Goal: Transaction & Acquisition: Book appointment/travel/reservation

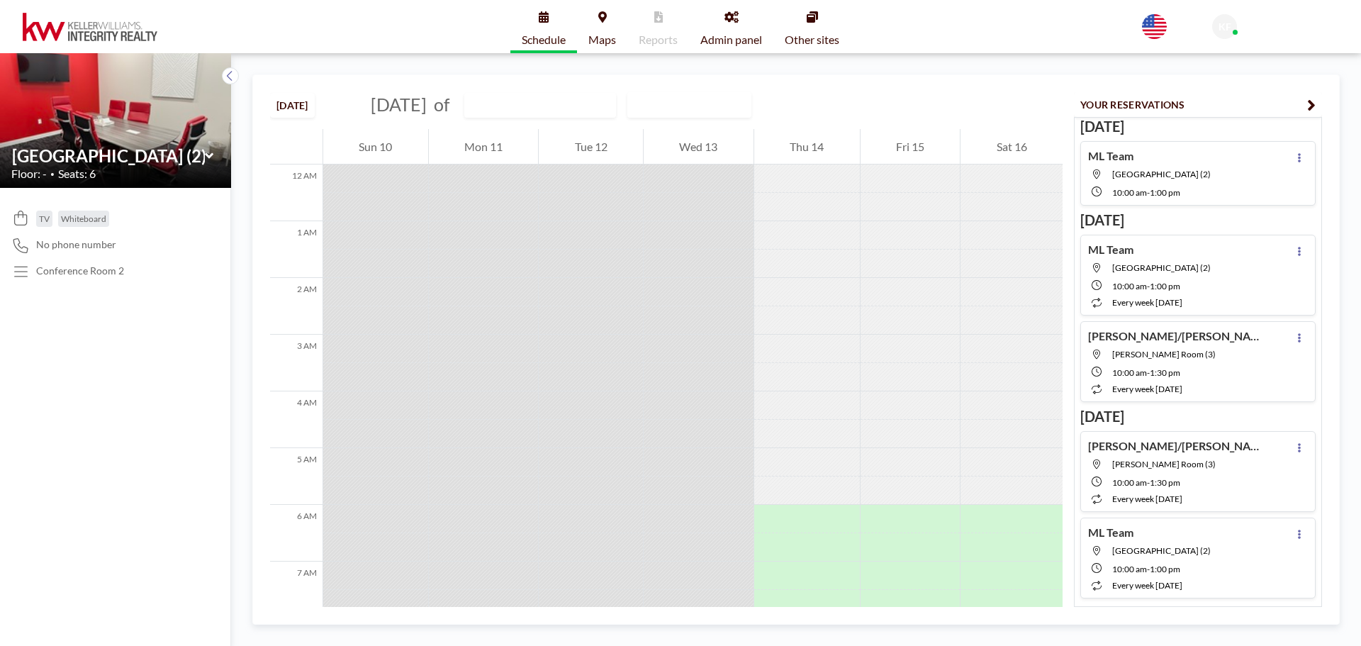
scroll to position [454, 0]
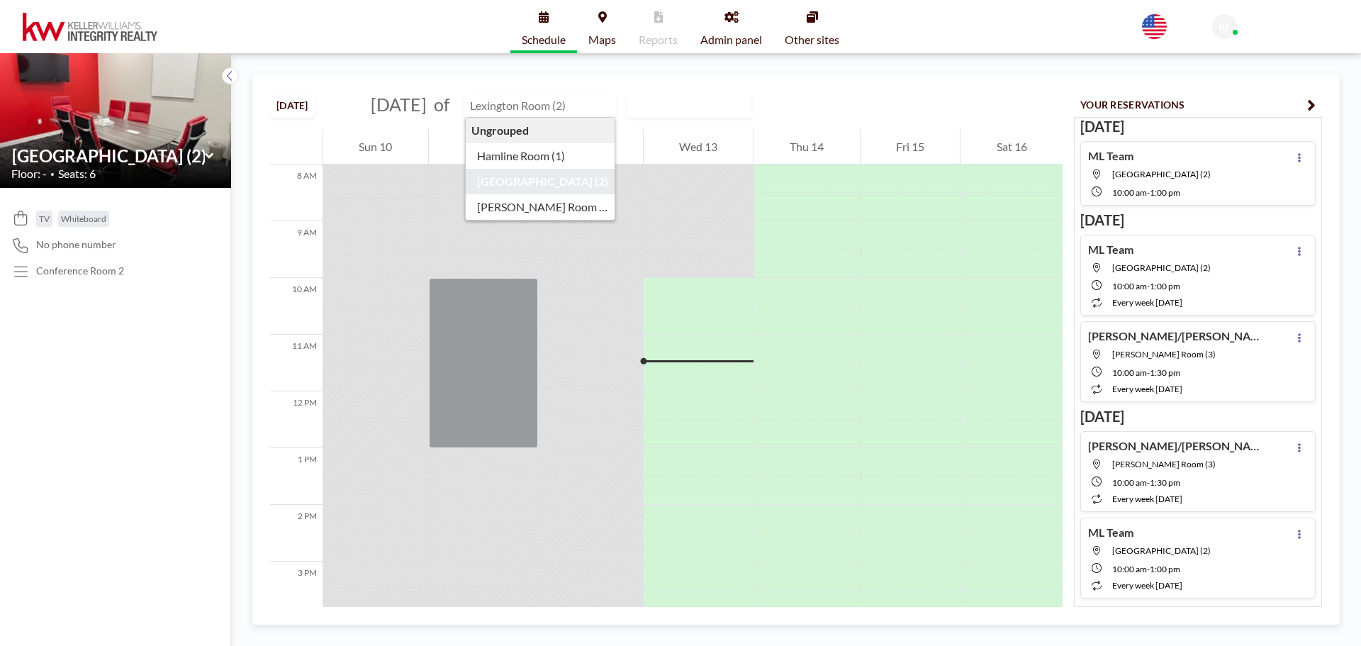
click at [546, 107] on input "text" at bounding box center [533, 105] width 136 height 23
type input "[PERSON_NAME] Room (3)"
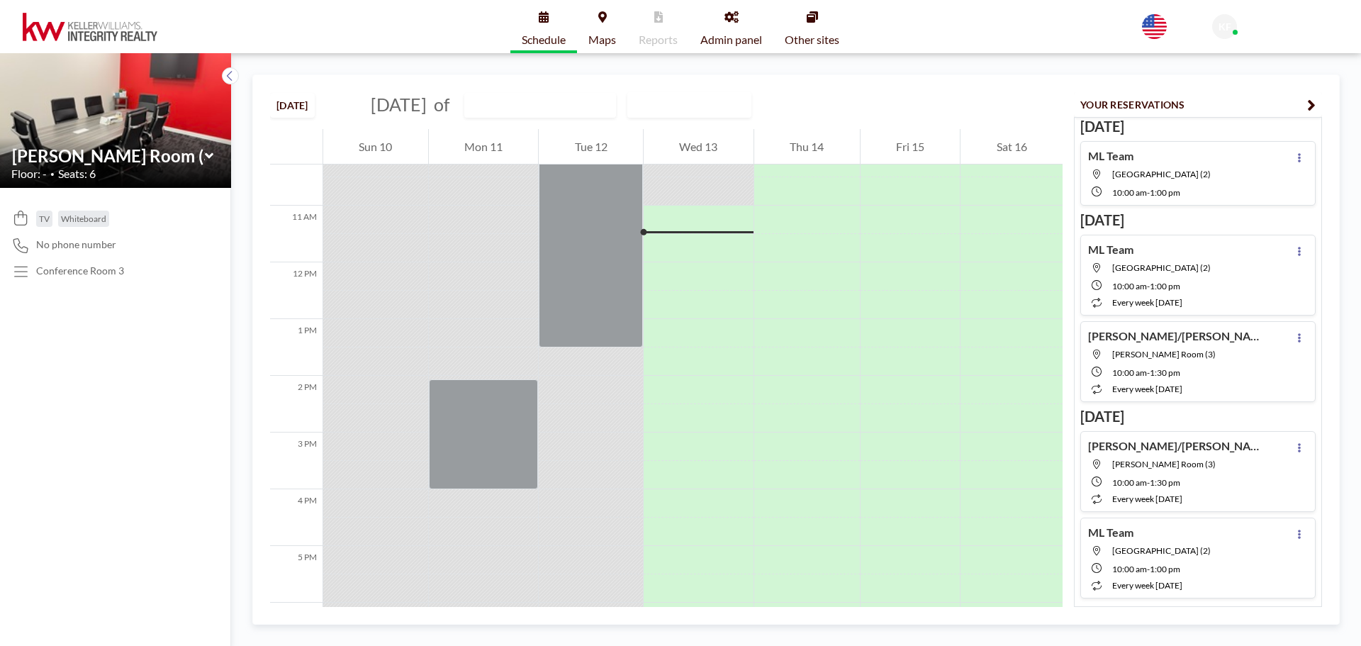
scroll to position [595, 0]
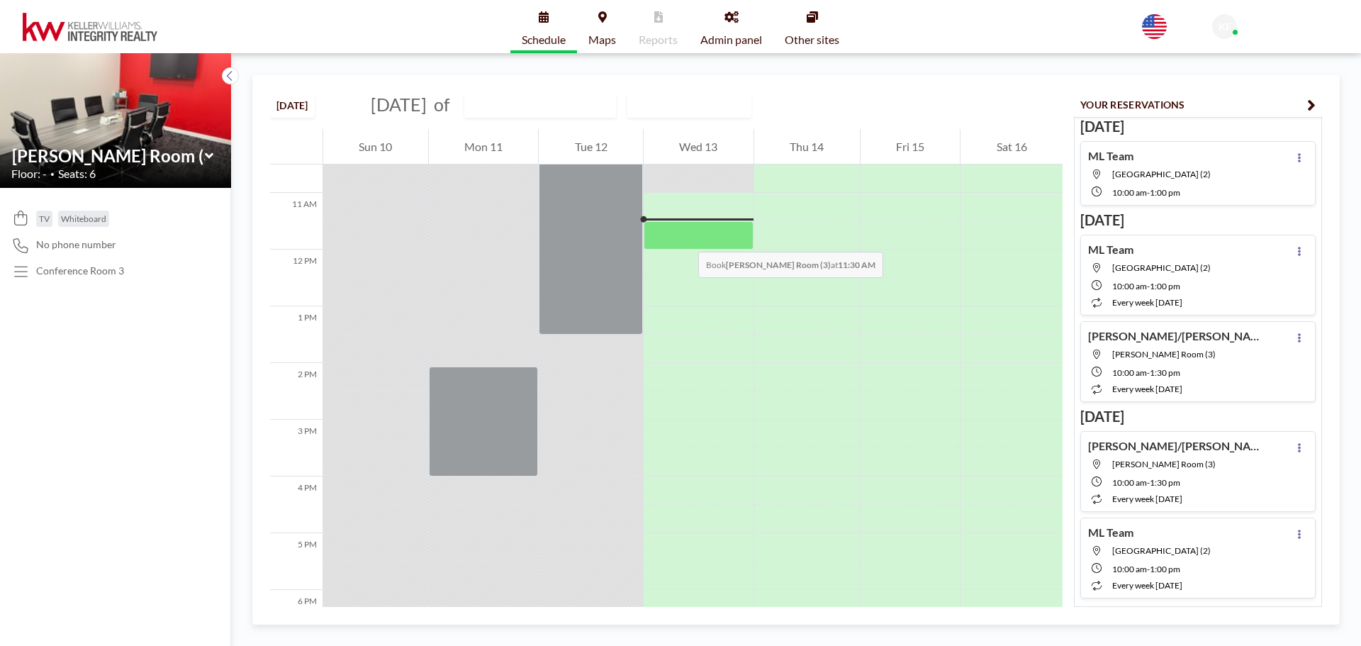
click at [684, 237] on div at bounding box center [698, 235] width 110 height 28
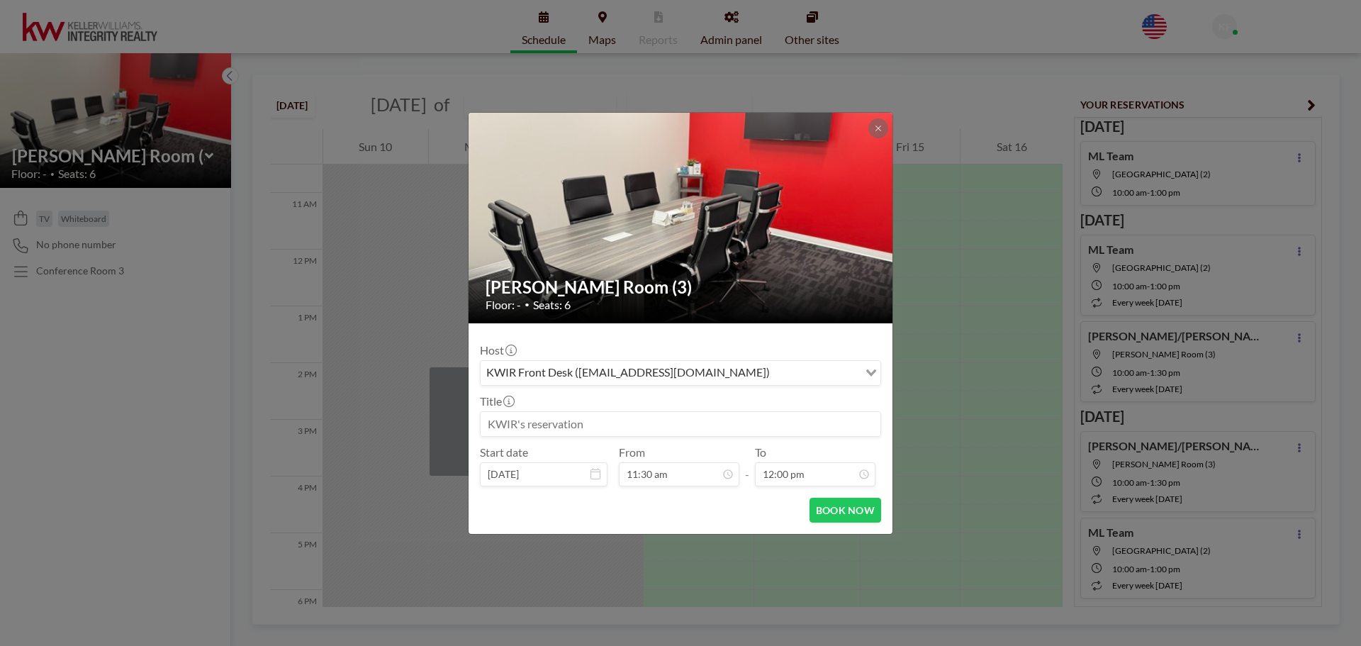
scroll to position [303, 0]
click at [724, 422] on input at bounding box center [680, 424] width 400 height 24
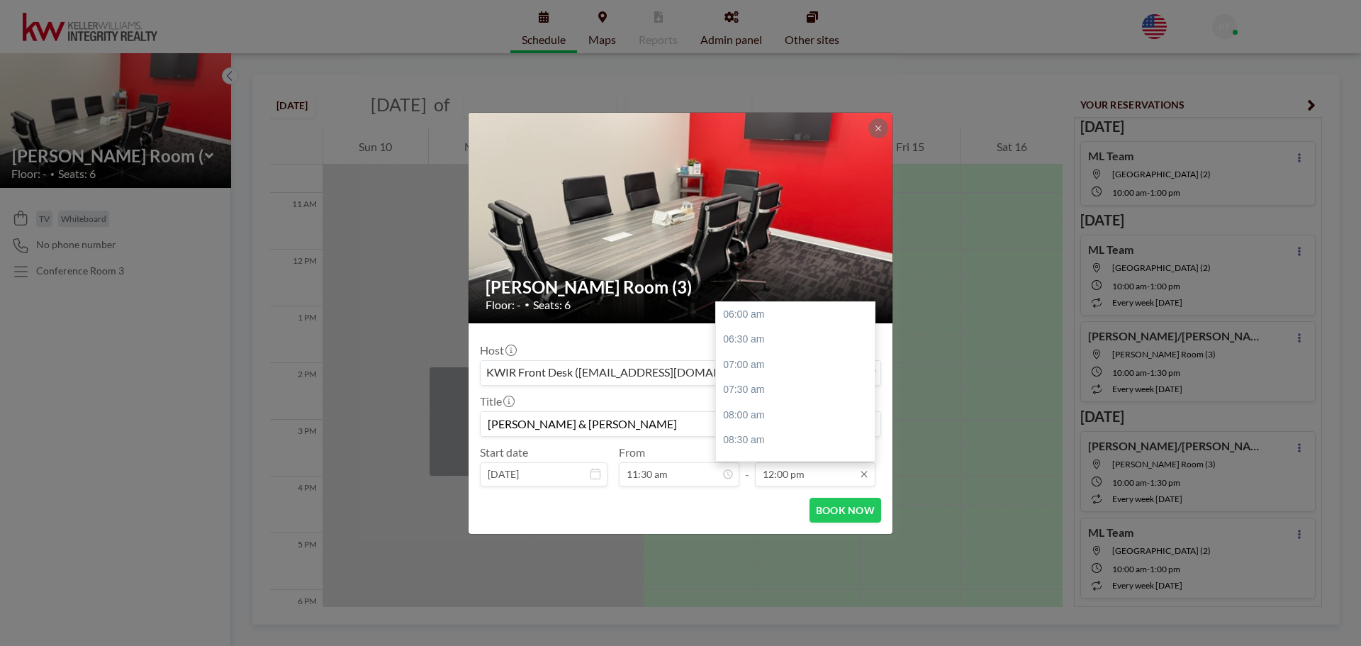
type input "[PERSON_NAME] & [PERSON_NAME]"
click at [768, 478] on input "12:00 pm" at bounding box center [815, 474] width 120 height 24
click at [763, 361] on div "01:00 pm" at bounding box center [799, 365] width 166 height 26
type input "01:00 pm"
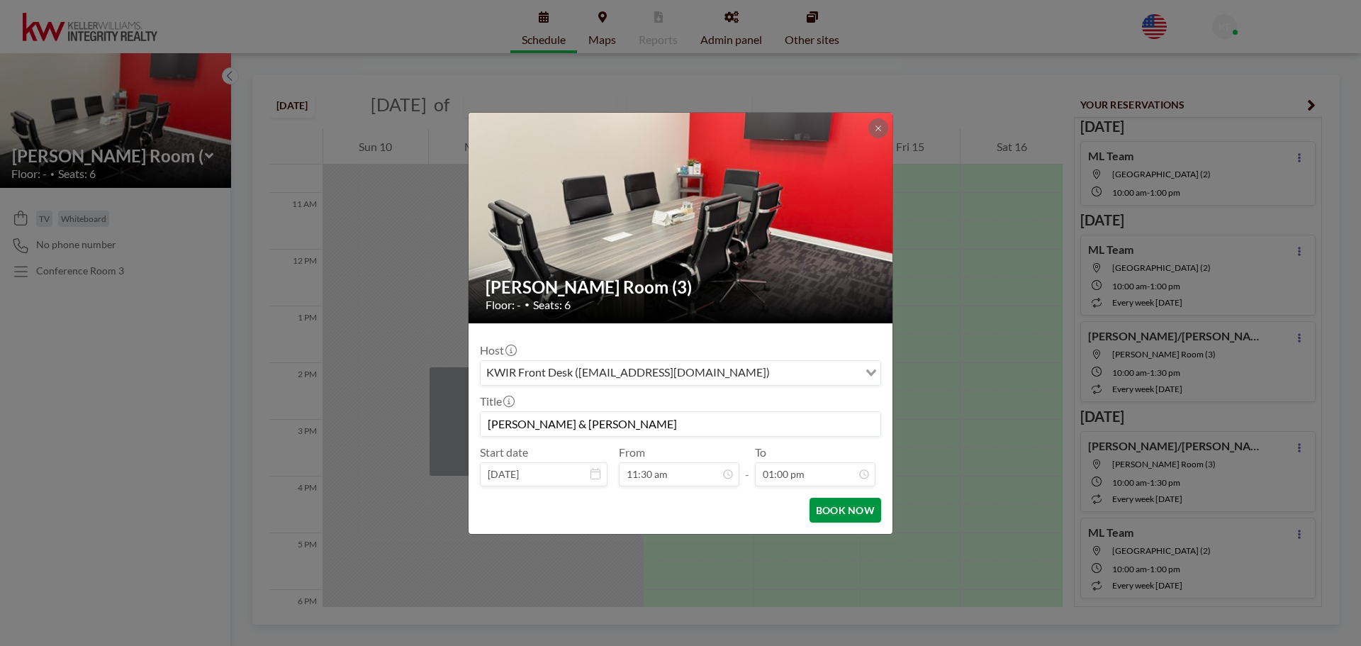
scroll to position [353, 0]
click at [836, 507] on button "BOOK NOW" at bounding box center [845, 509] width 72 height 25
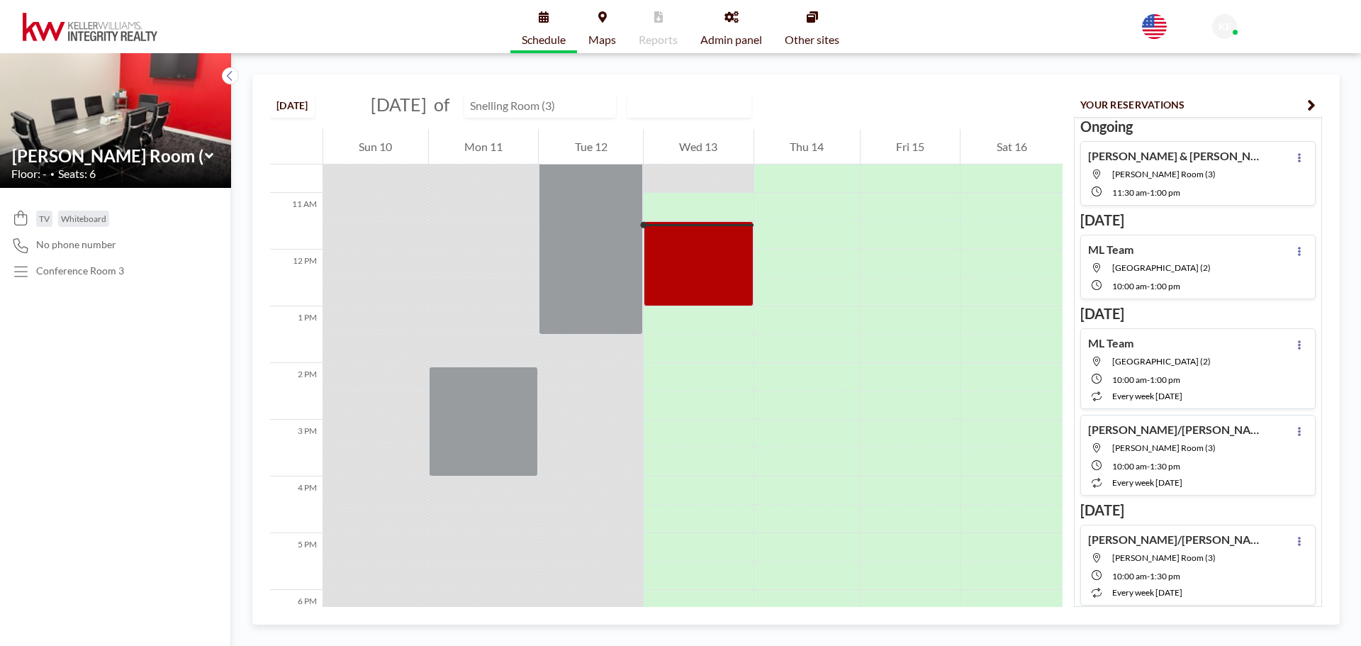
click at [598, 110] on input "text" at bounding box center [533, 105] width 136 height 23
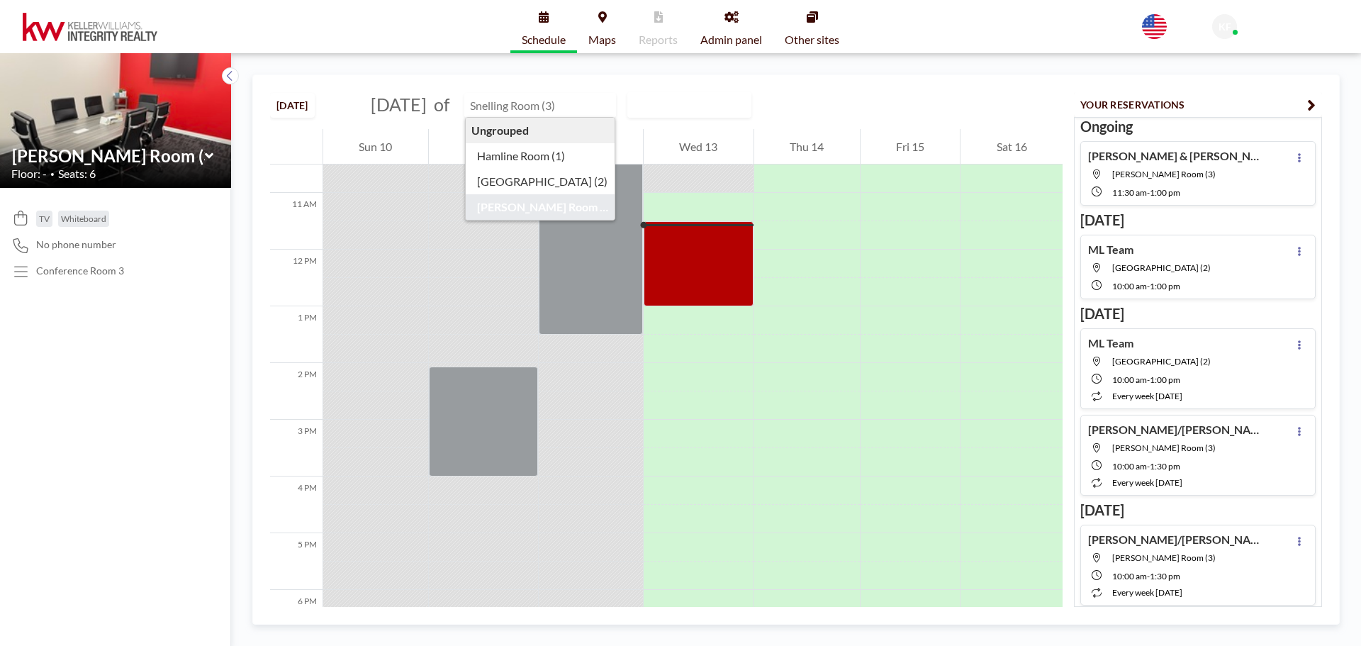
type input "[PERSON_NAME] Room (3)"
click at [844, 97] on div "[DATE] [DATE] of [PERSON_NAME] Room (3) Ungrouped Hamline Room (1) Lexington Ro…" at bounding box center [666, 102] width 792 height 54
